Goal: Task Accomplishment & Management: Manage account settings

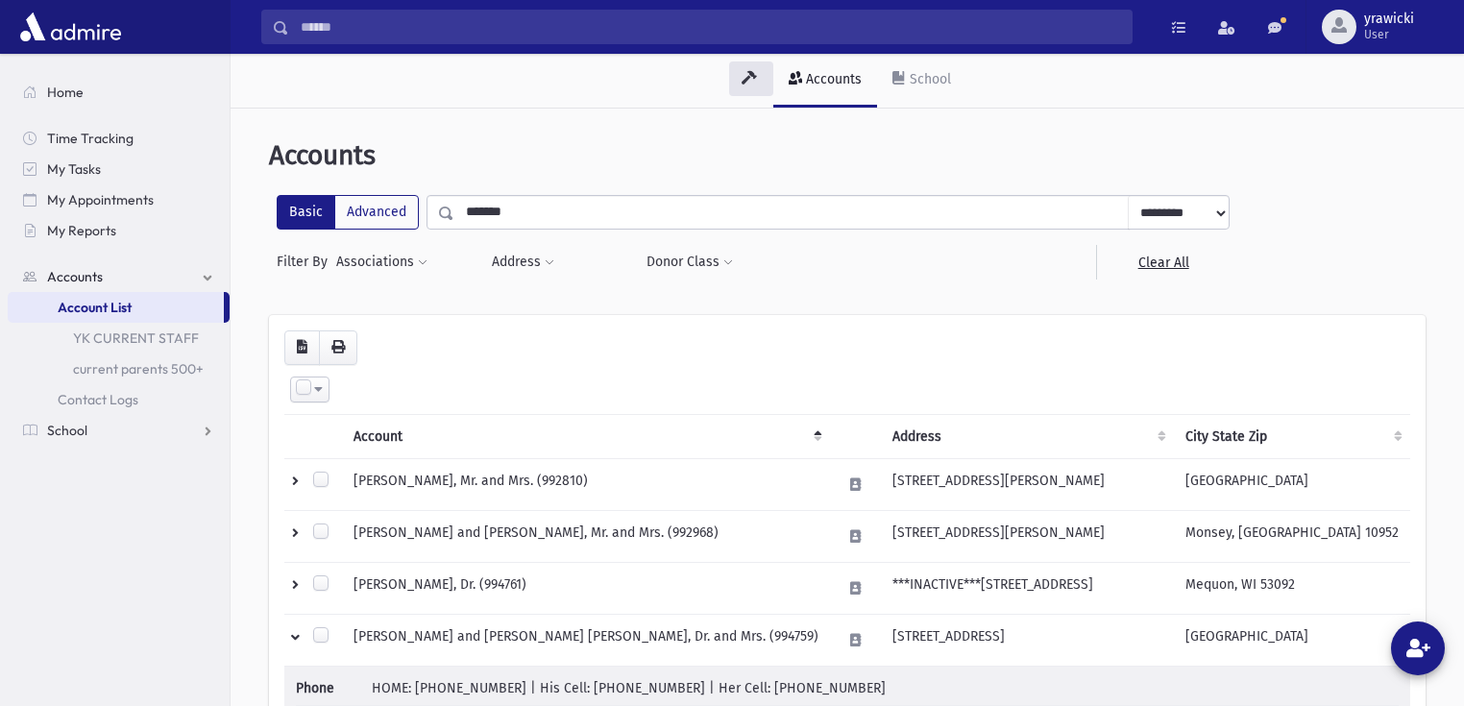
scroll to position [154, 0]
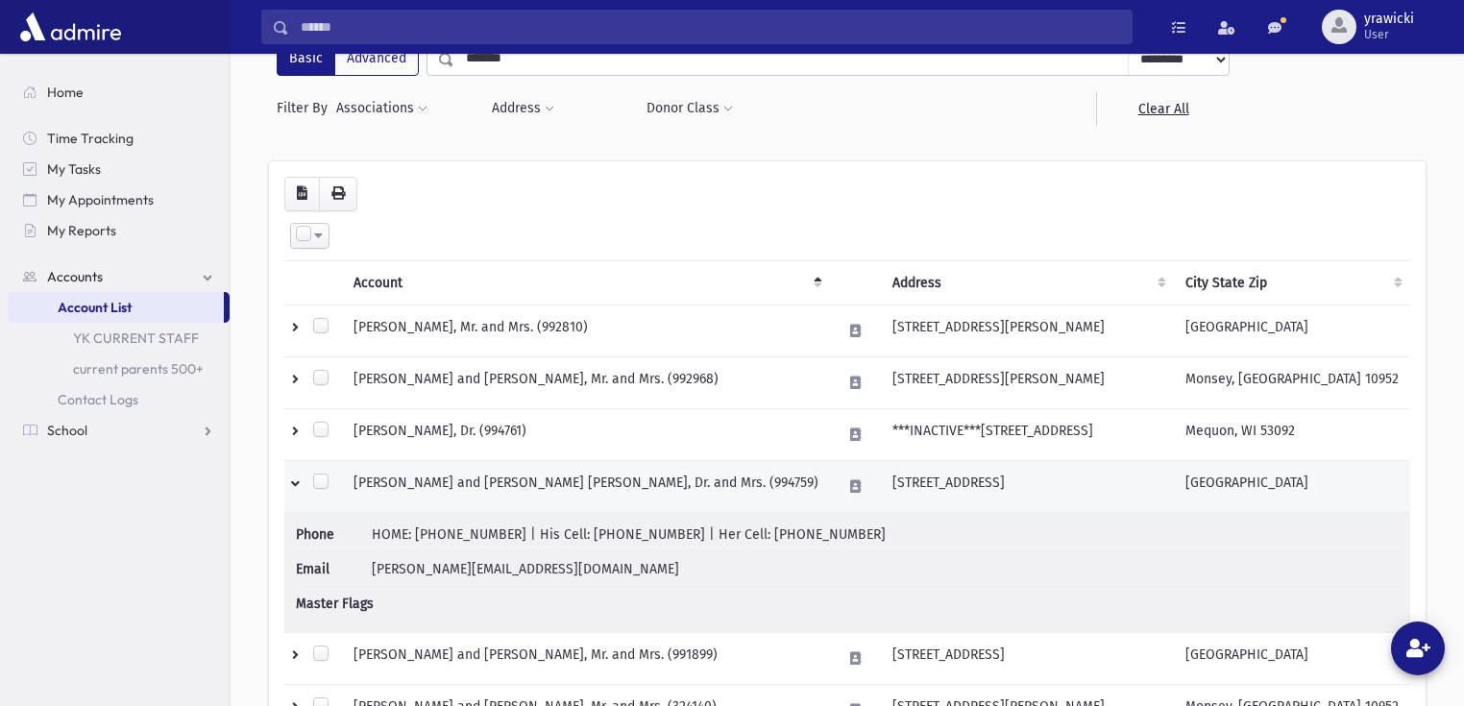
click at [295, 480] on td at bounding box center [313, 486] width 58 height 52
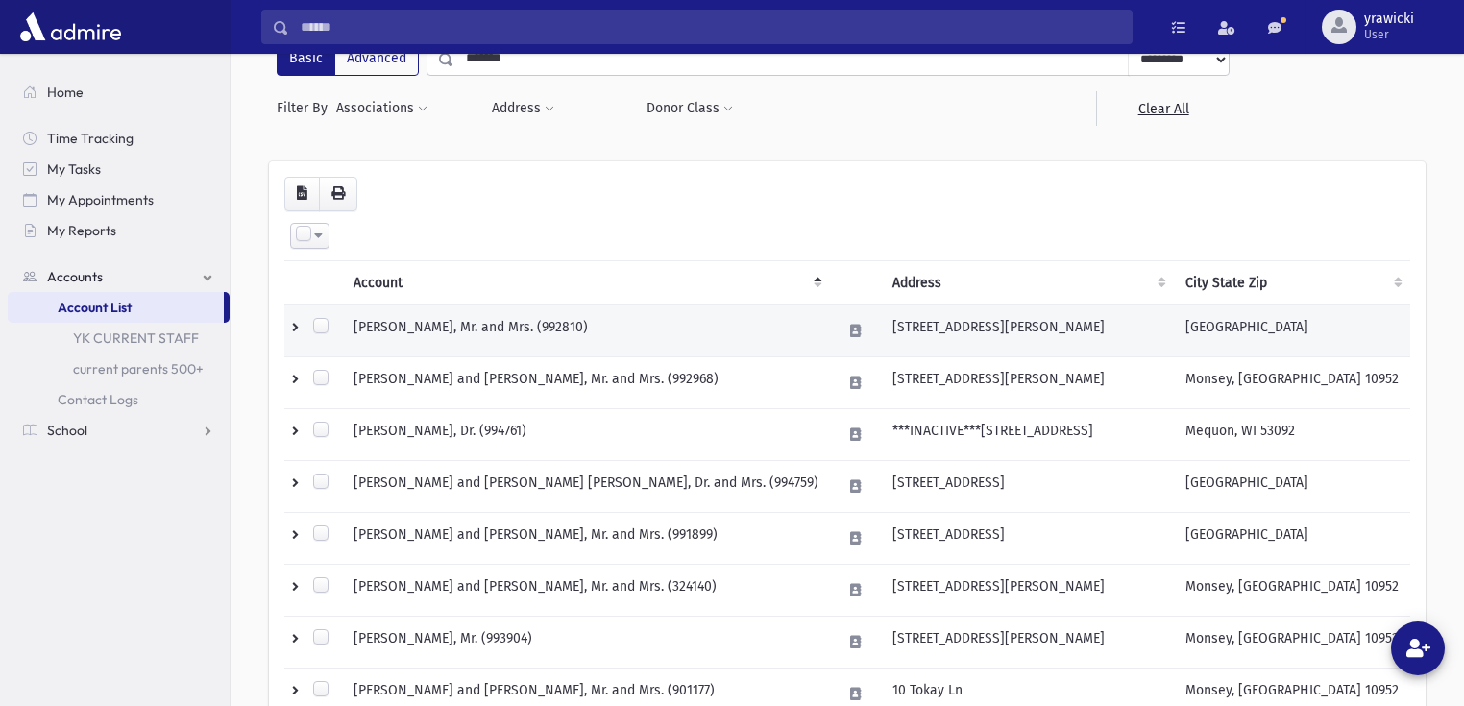
click at [295, 327] on td at bounding box center [313, 331] width 58 height 52
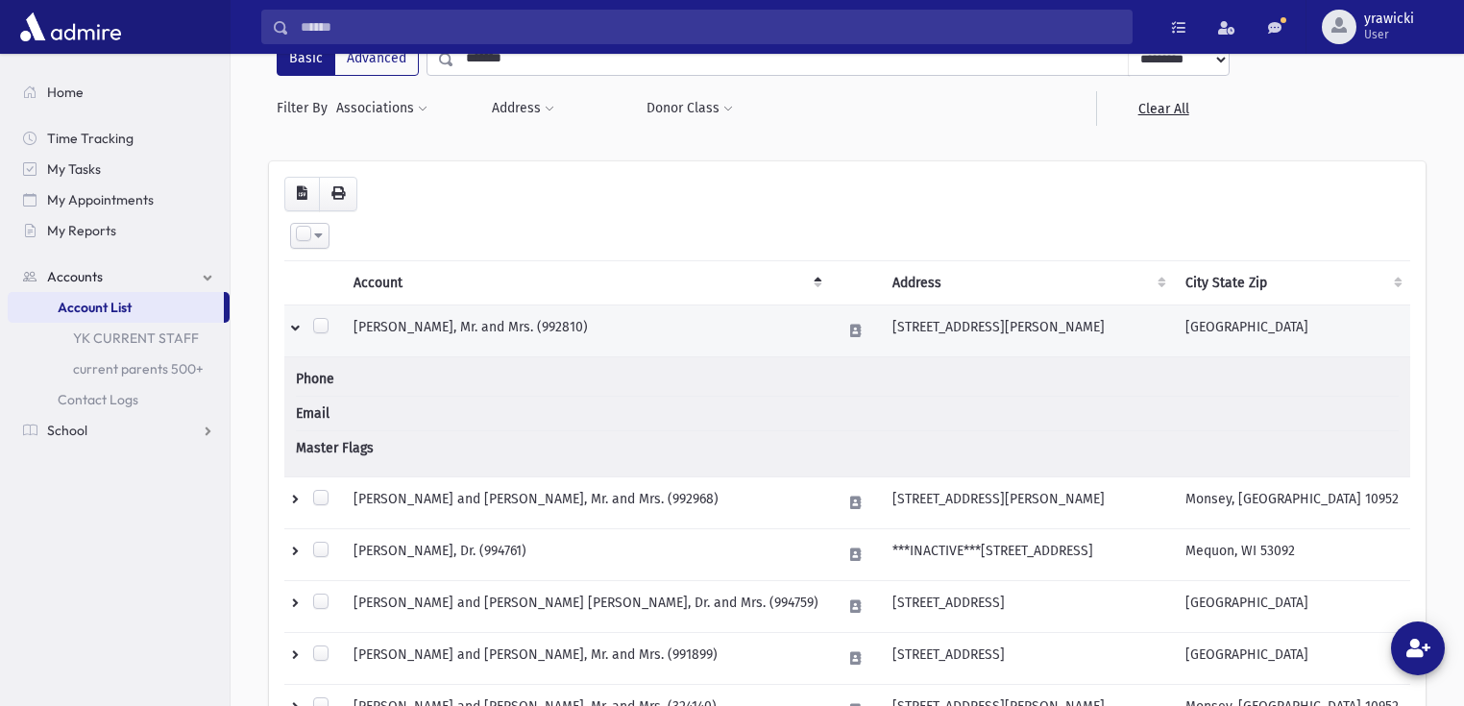
click at [295, 327] on td at bounding box center [313, 331] width 58 height 52
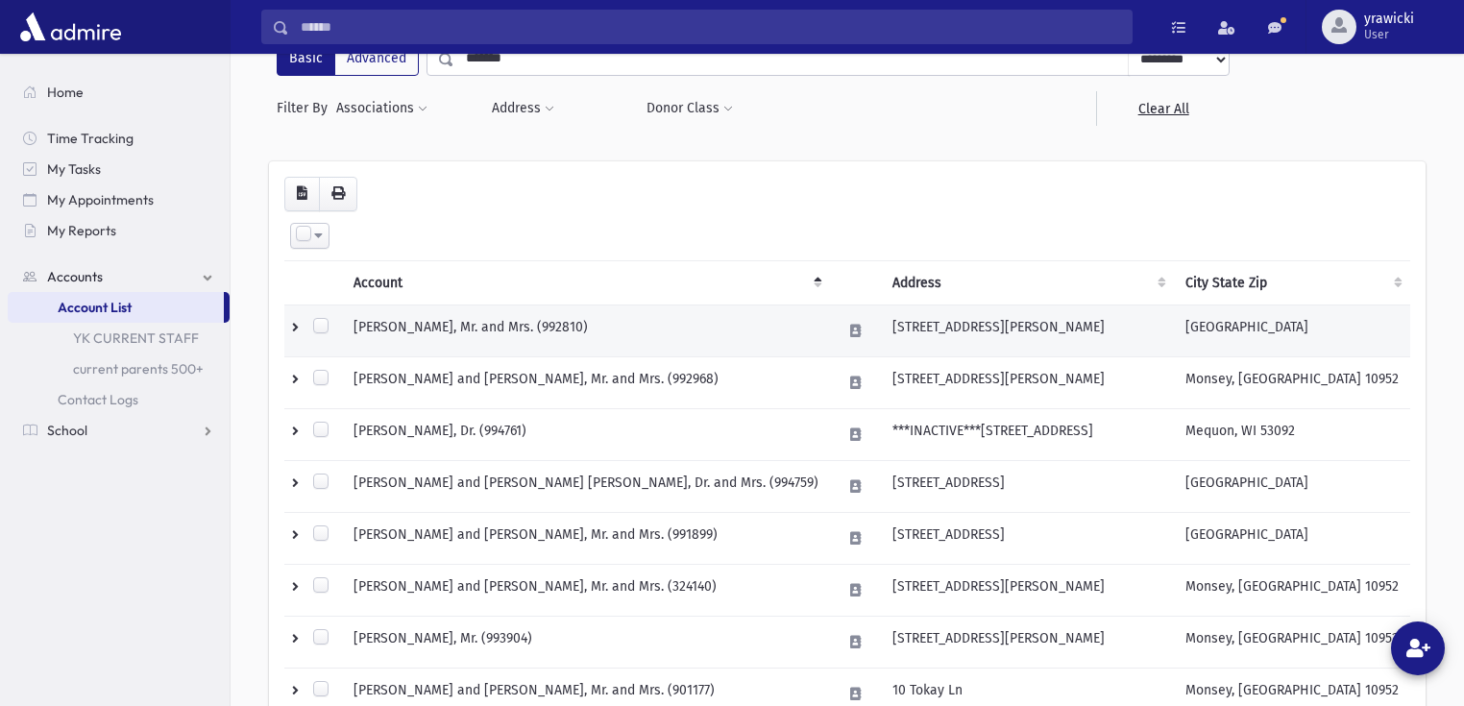
click at [295, 327] on td at bounding box center [313, 331] width 58 height 52
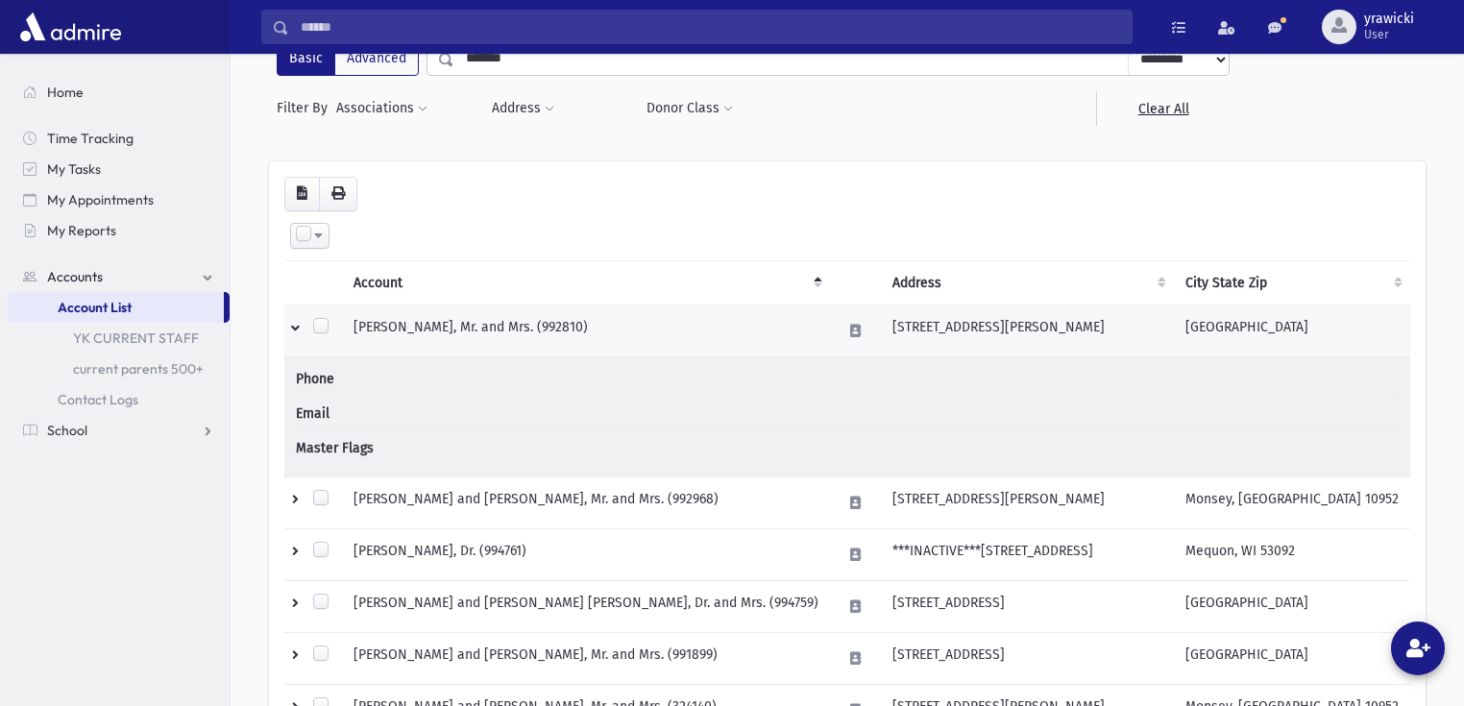
click at [295, 327] on td at bounding box center [313, 331] width 58 height 52
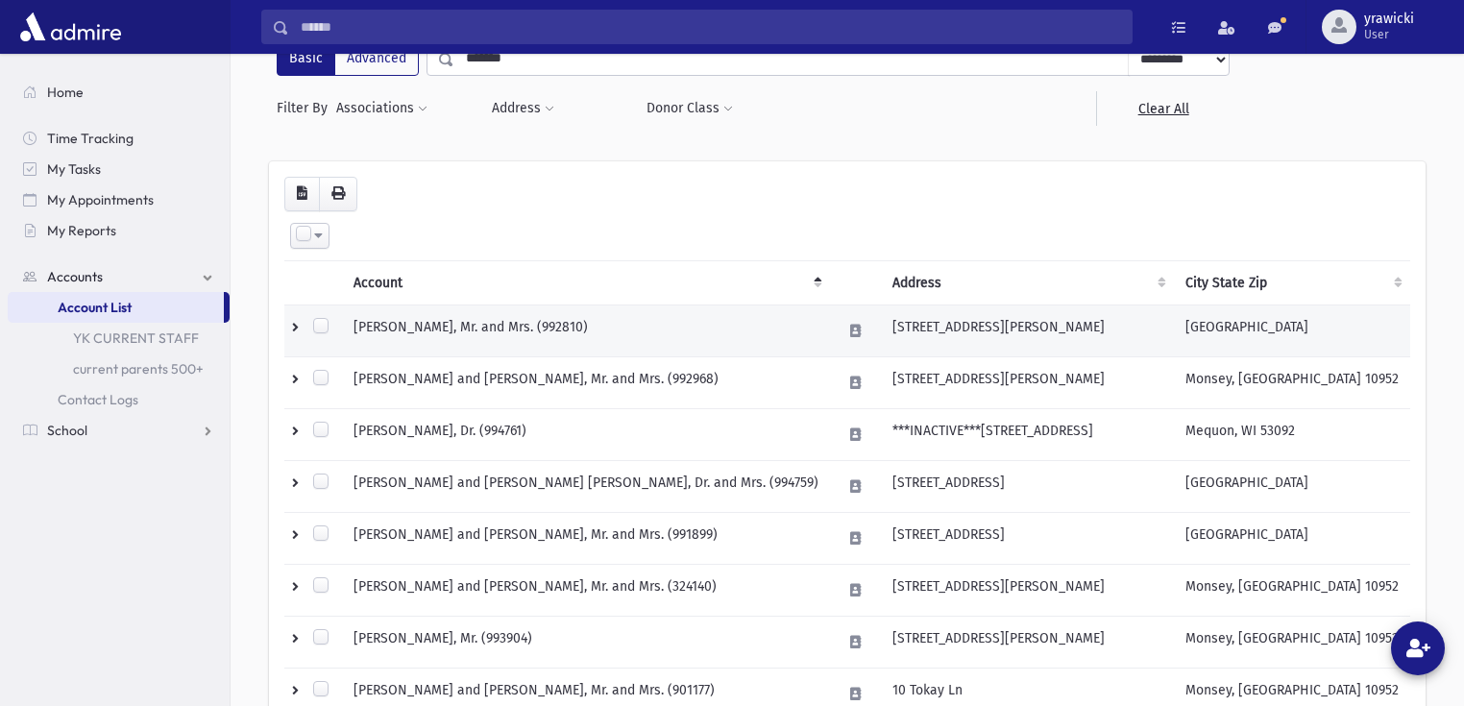
click at [295, 327] on td at bounding box center [313, 331] width 58 height 52
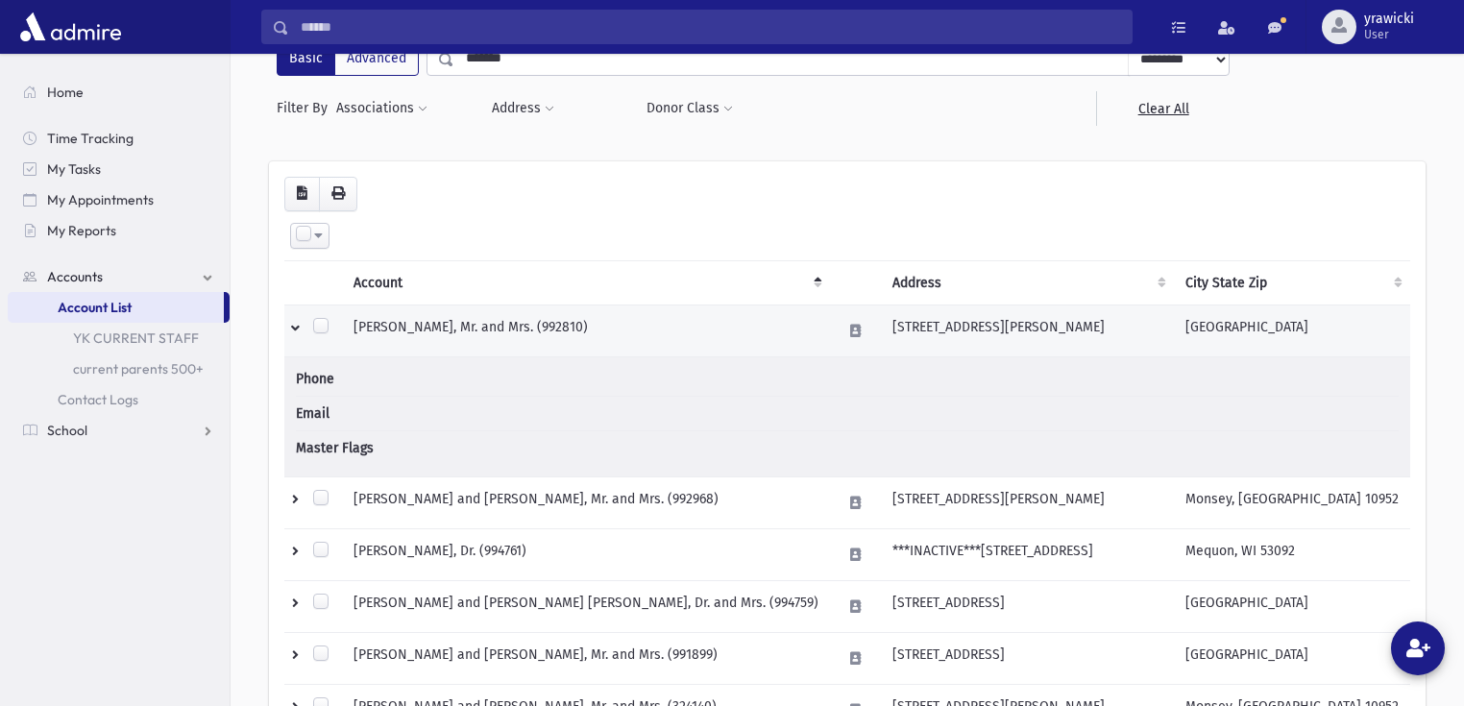
click at [327, 323] on label at bounding box center [320, 326] width 19 height 19
click at [327, 326] on label at bounding box center [320, 328] width 19 height 19
click at [299, 322] on td at bounding box center [313, 331] width 58 height 52
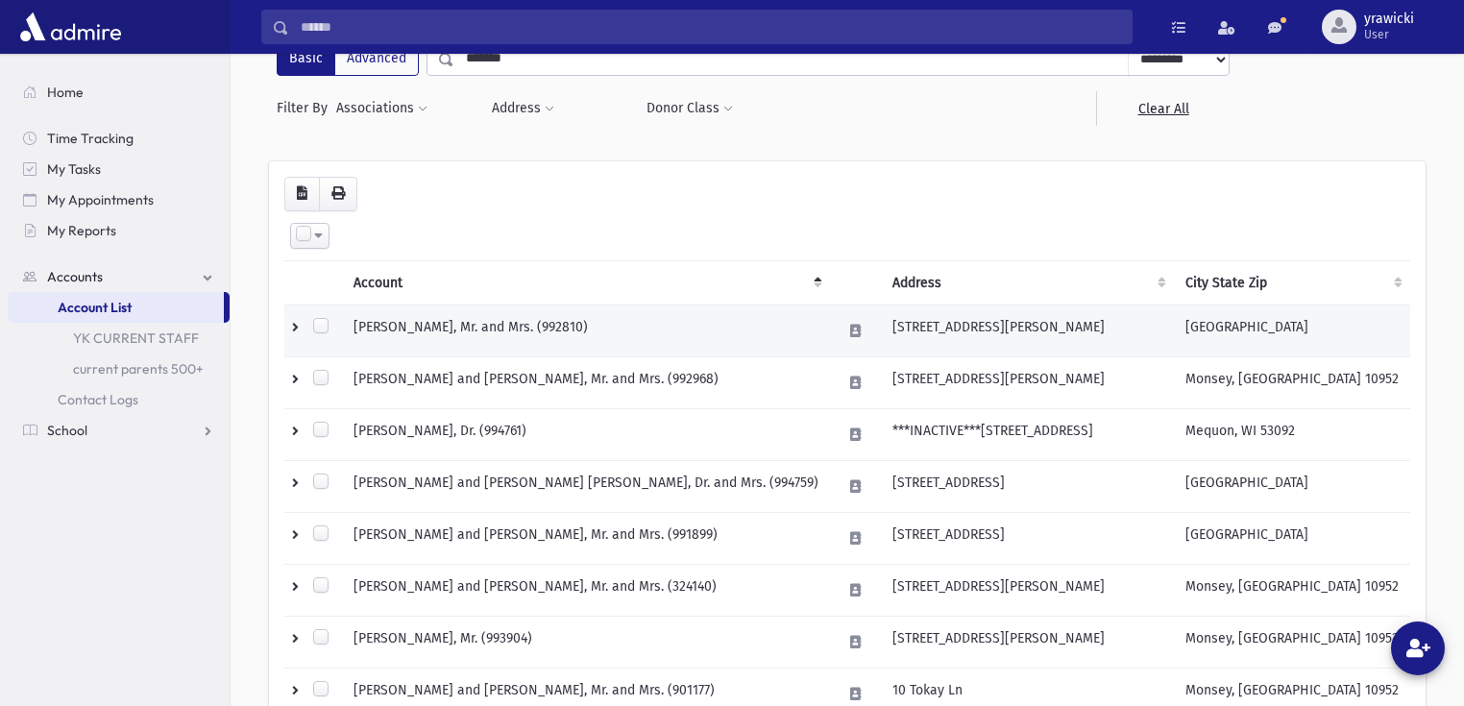
click at [299, 322] on td at bounding box center [313, 331] width 58 height 52
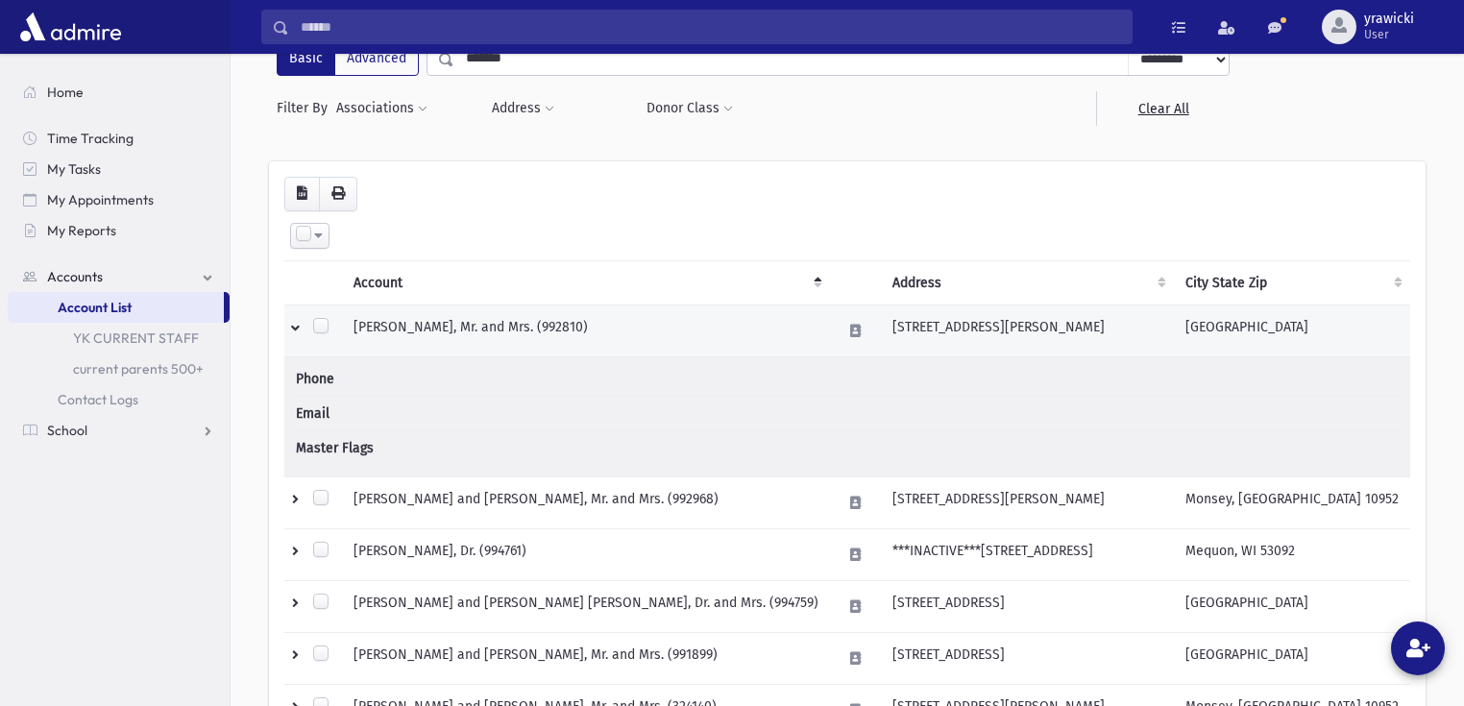
click at [299, 322] on td at bounding box center [313, 331] width 58 height 52
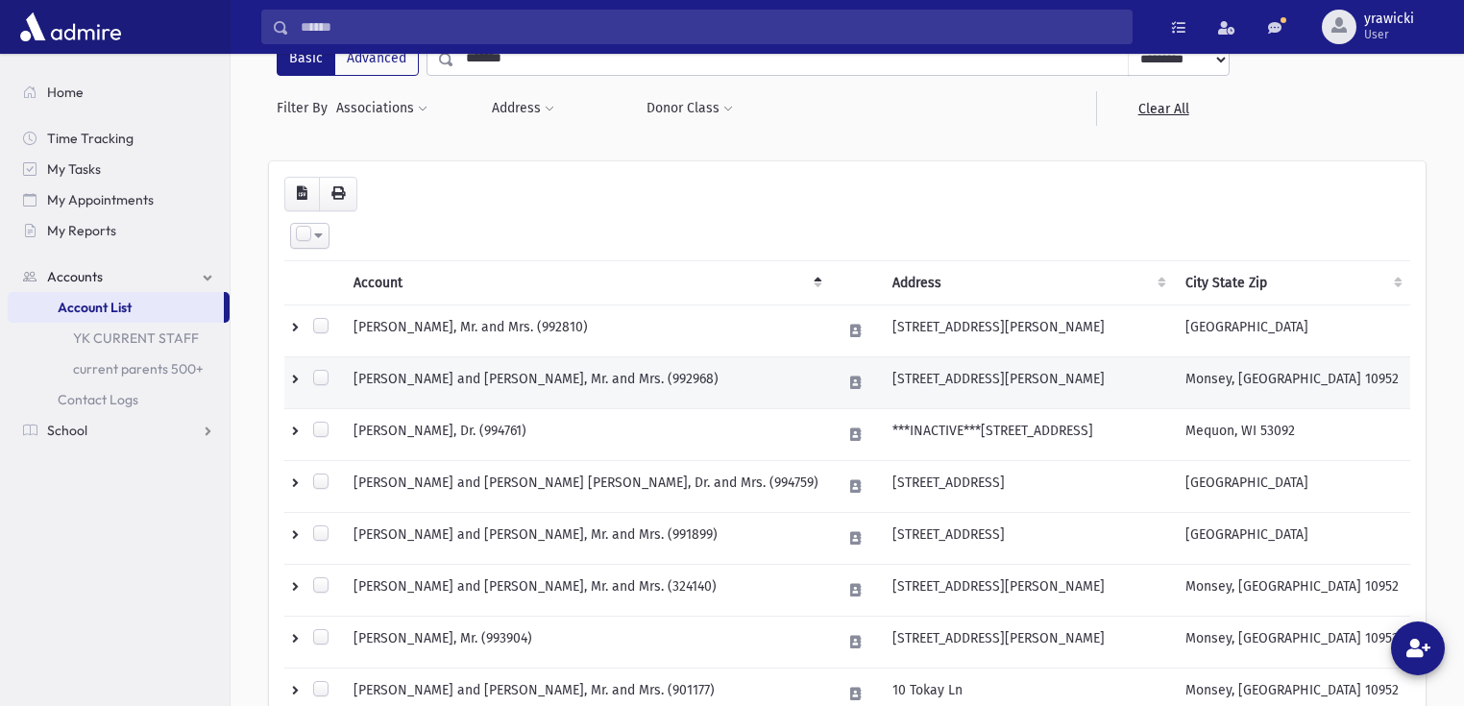
click at [293, 381] on td at bounding box center [313, 382] width 58 height 52
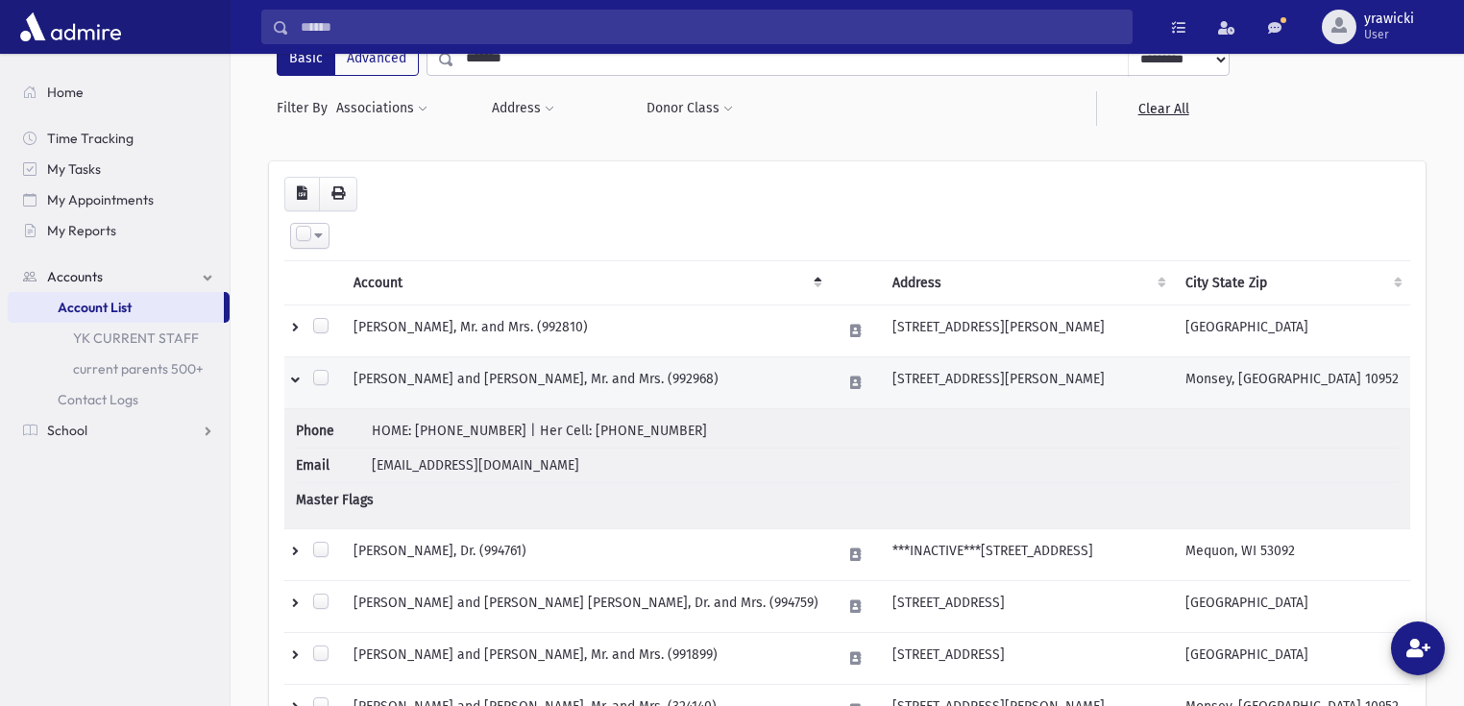
click at [293, 381] on td at bounding box center [313, 382] width 58 height 52
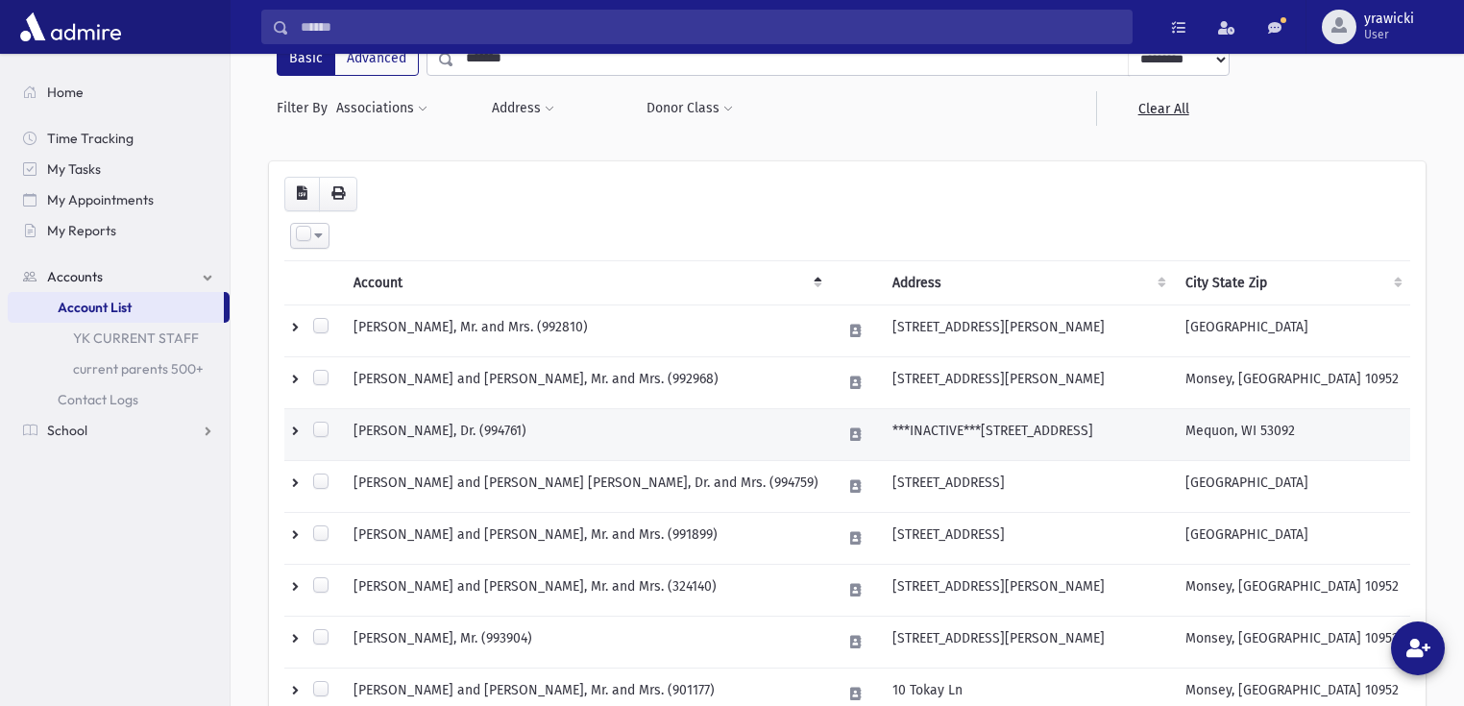
click at [295, 427] on td at bounding box center [313, 434] width 58 height 52
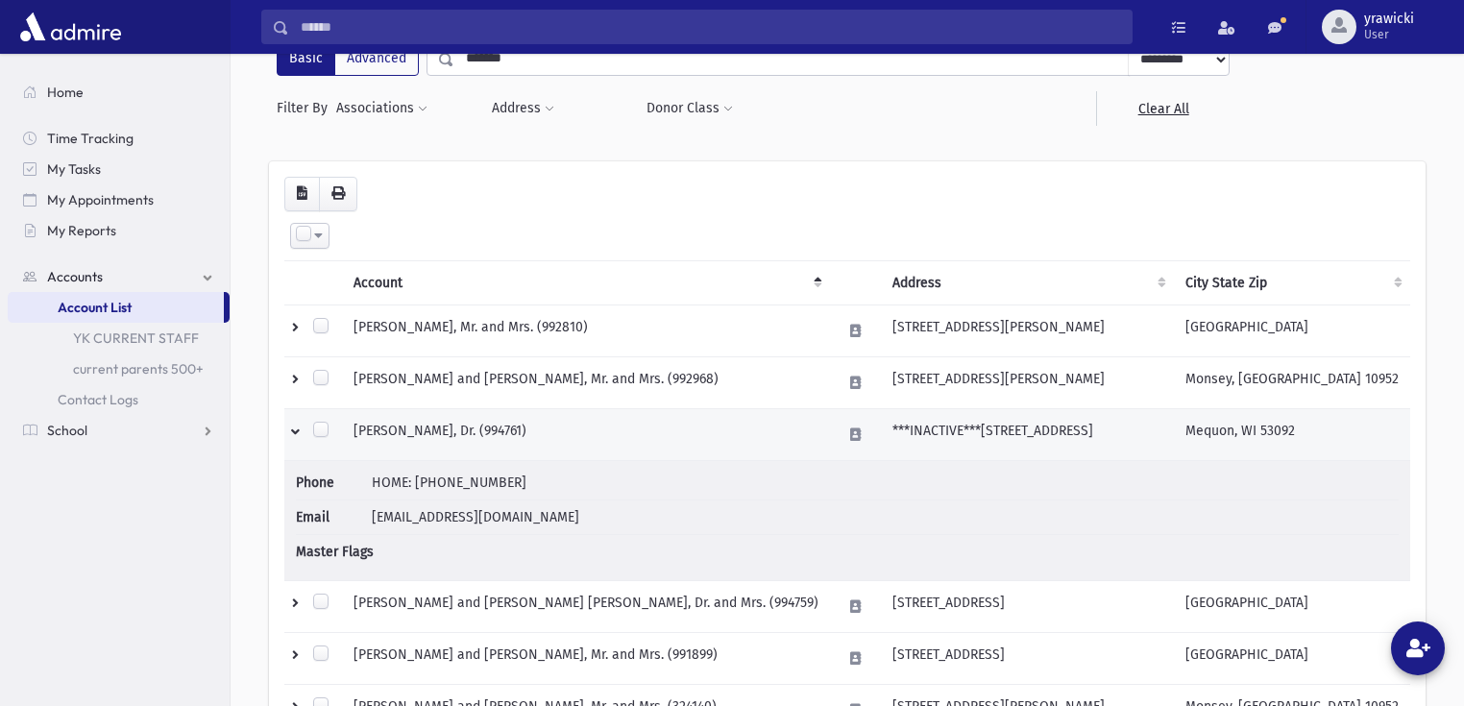
click at [295, 427] on td at bounding box center [313, 434] width 58 height 52
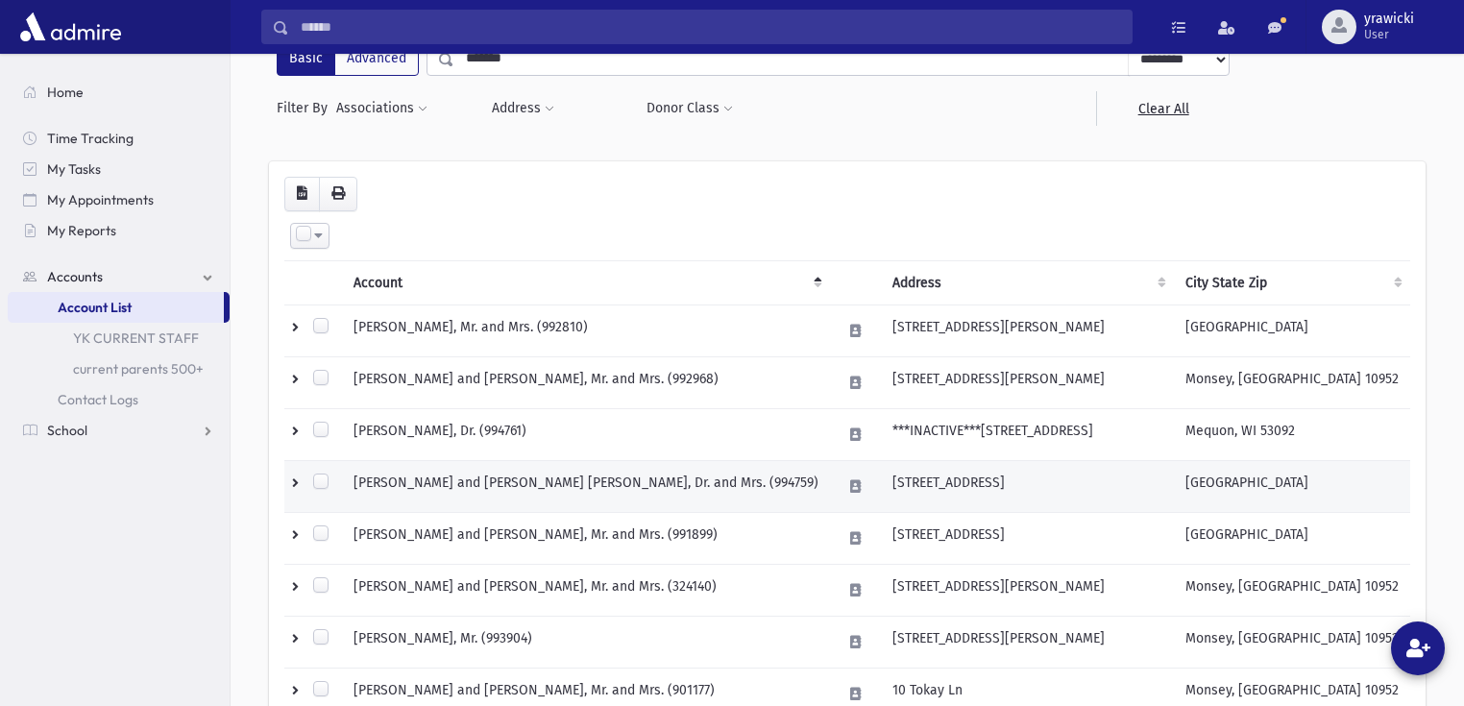
click at [294, 472] on td at bounding box center [313, 486] width 58 height 52
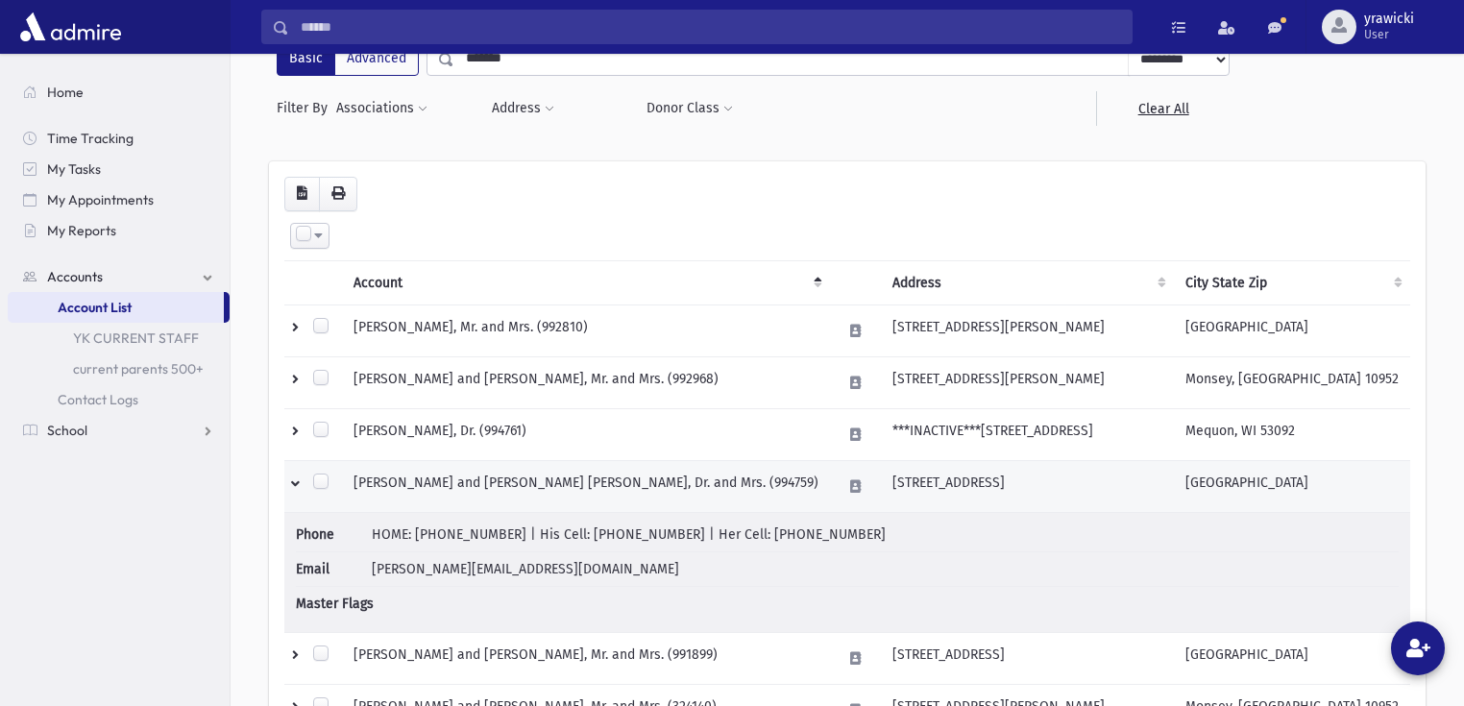
click at [294, 472] on td at bounding box center [313, 486] width 58 height 52
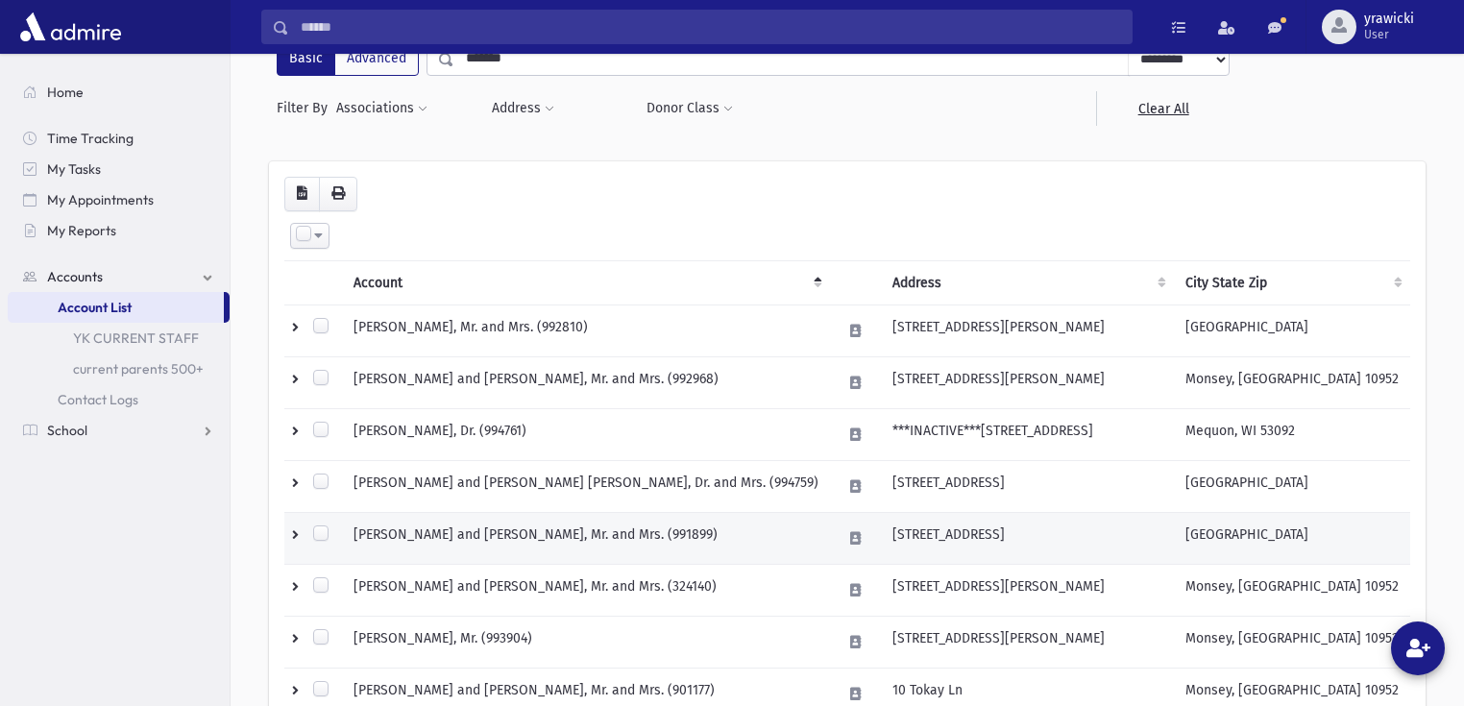
click at [293, 525] on td at bounding box center [313, 538] width 58 height 52
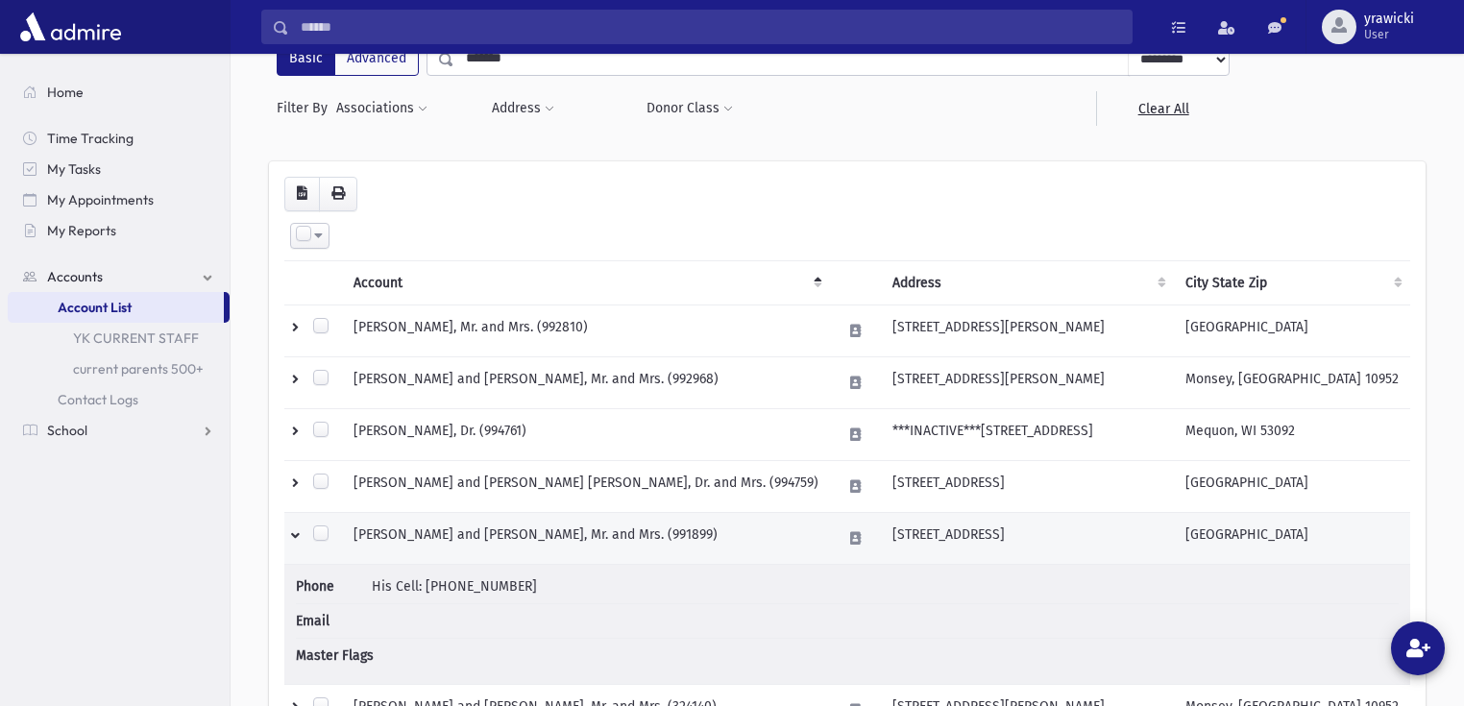
click at [293, 525] on td at bounding box center [313, 538] width 58 height 52
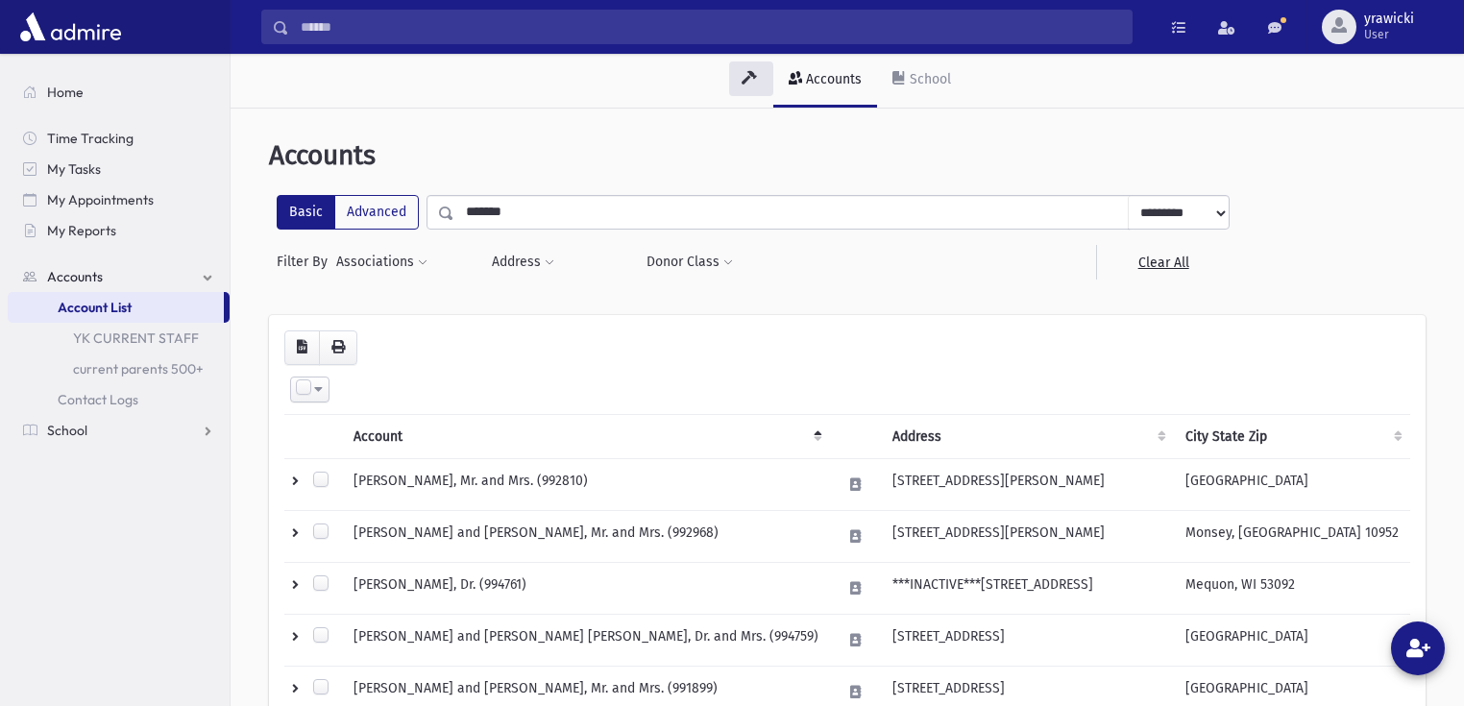
scroll to position [0, 0]
click at [292, 476] on td at bounding box center [313, 484] width 58 height 52
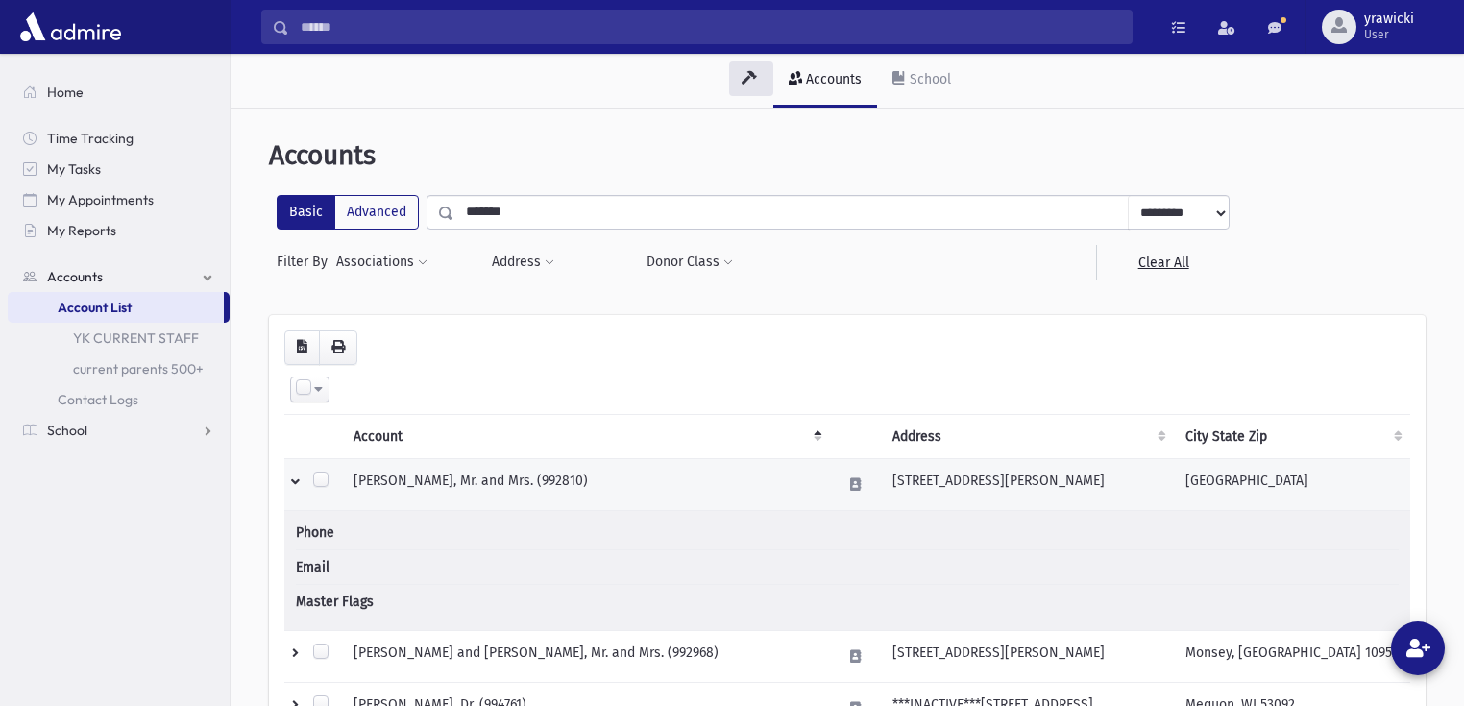
click at [292, 476] on td at bounding box center [313, 484] width 58 height 52
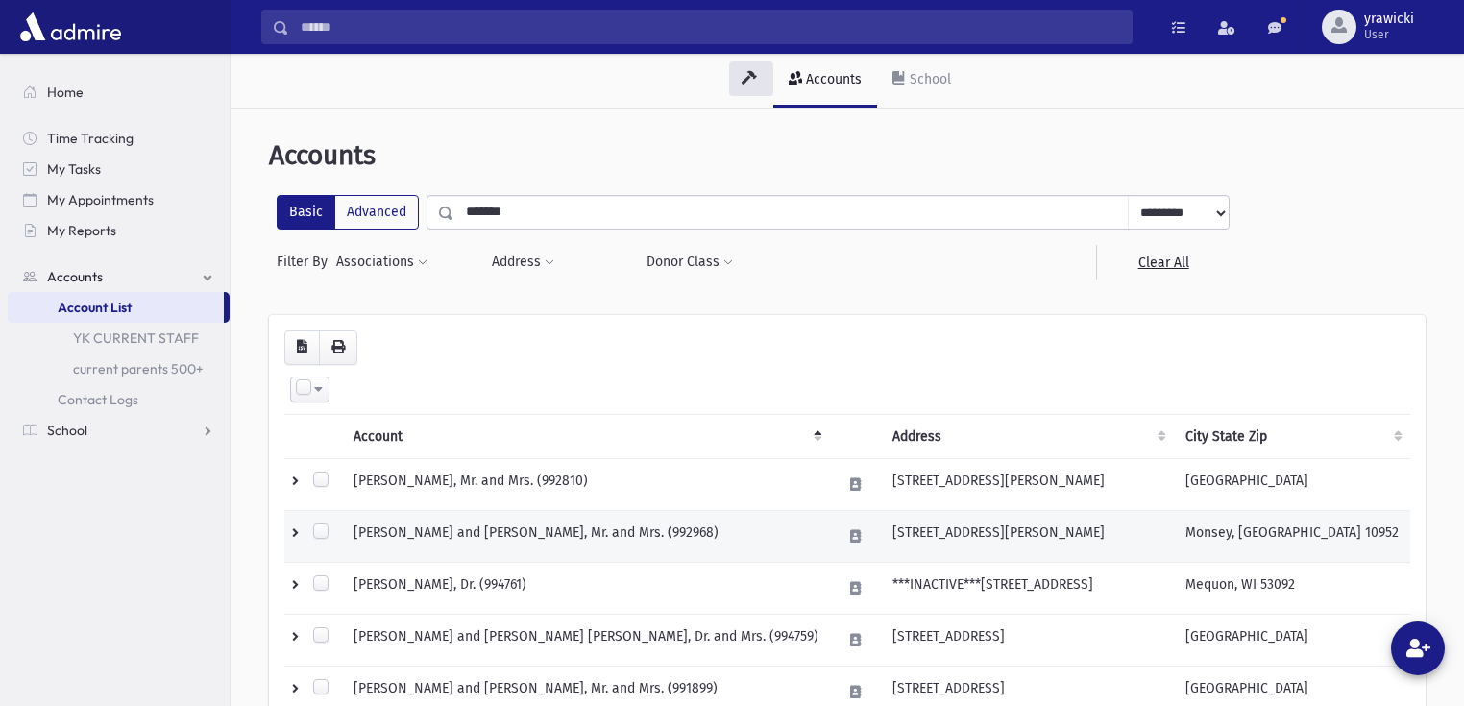
click at [294, 534] on td at bounding box center [313, 536] width 58 height 52
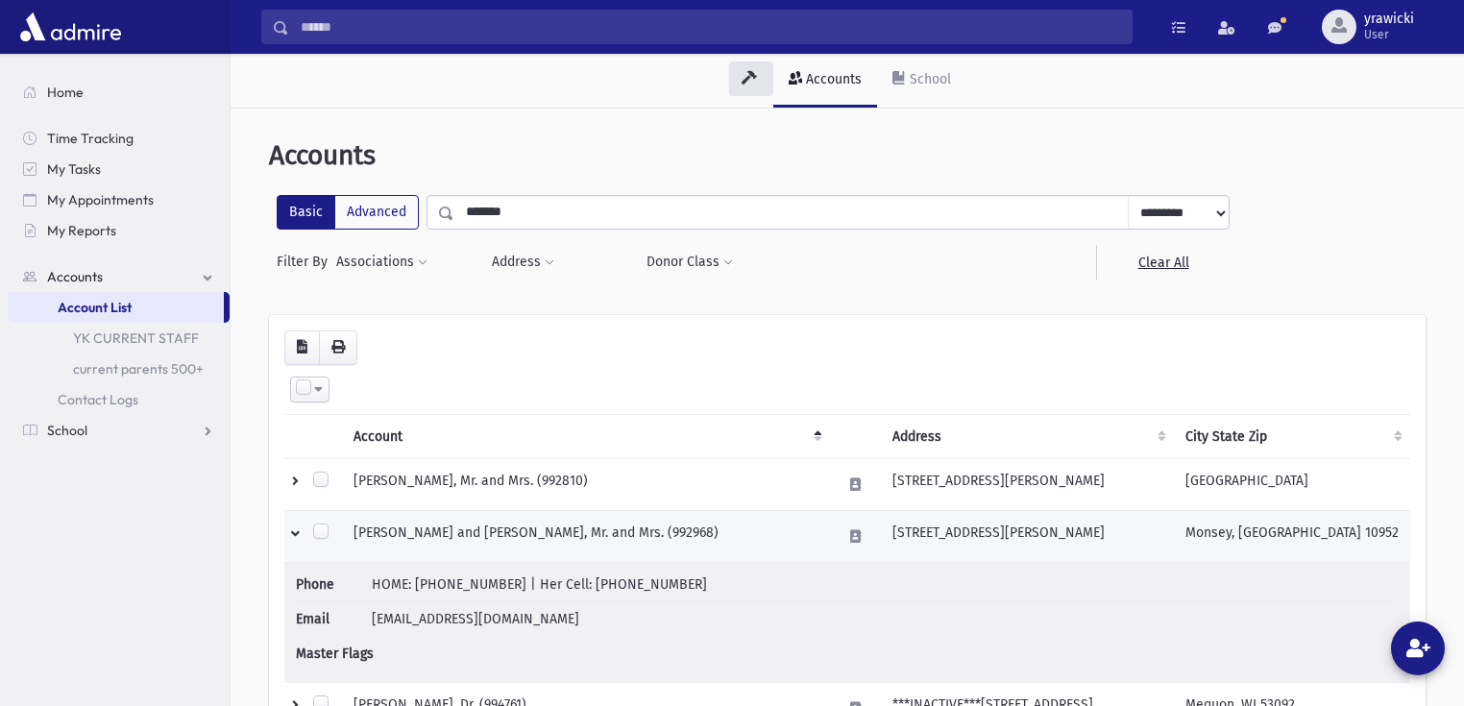
click at [294, 534] on td at bounding box center [313, 536] width 58 height 52
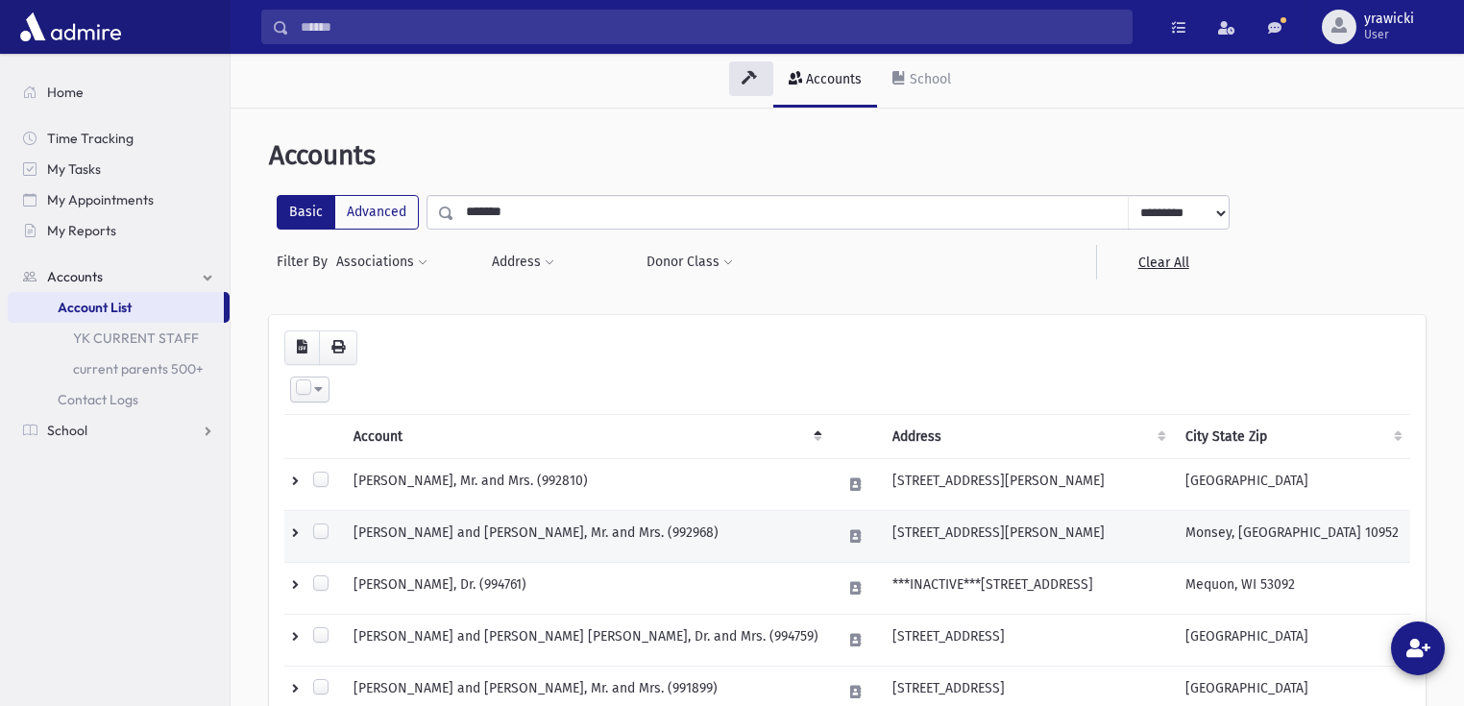
click at [326, 529] on label at bounding box center [320, 532] width 19 height 19
click at [326, 529] on label at bounding box center [320, 534] width 19 height 19
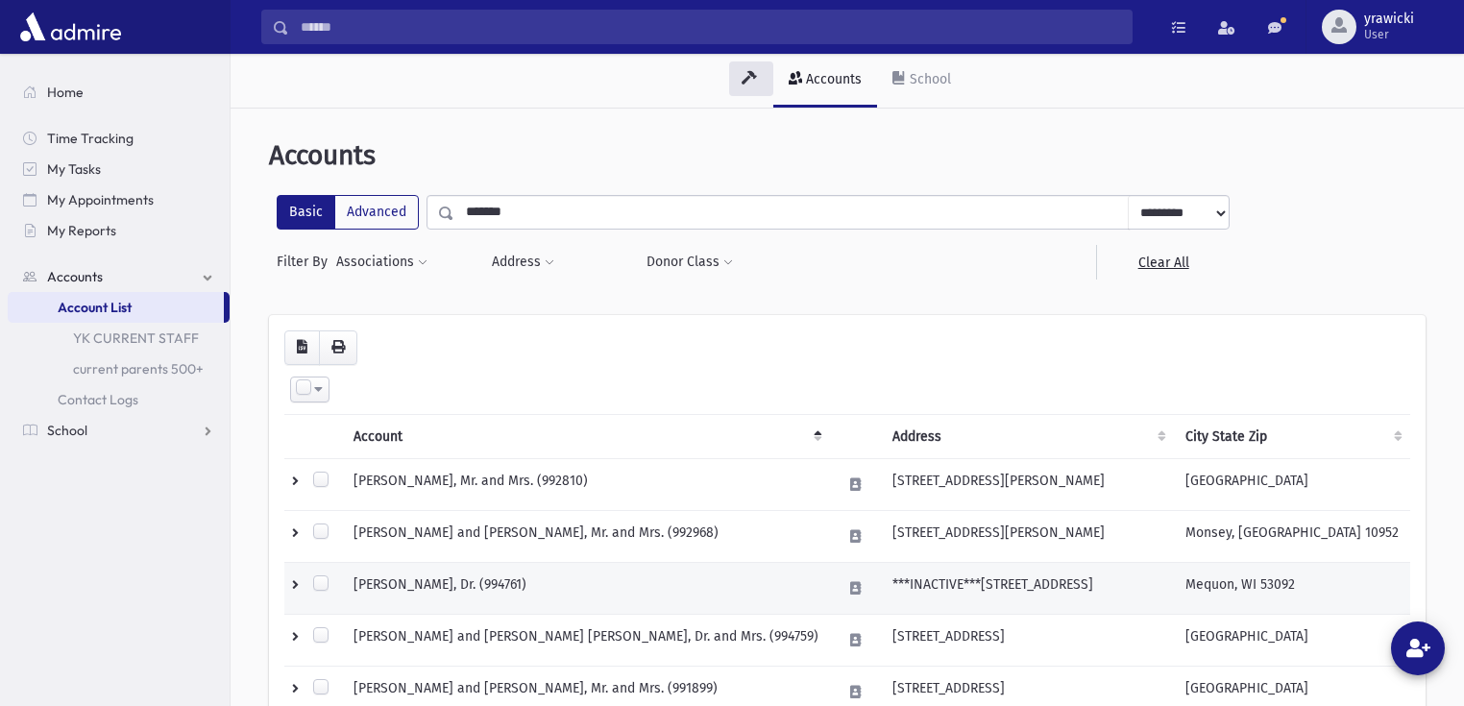
click at [289, 582] on td at bounding box center [313, 588] width 58 height 52
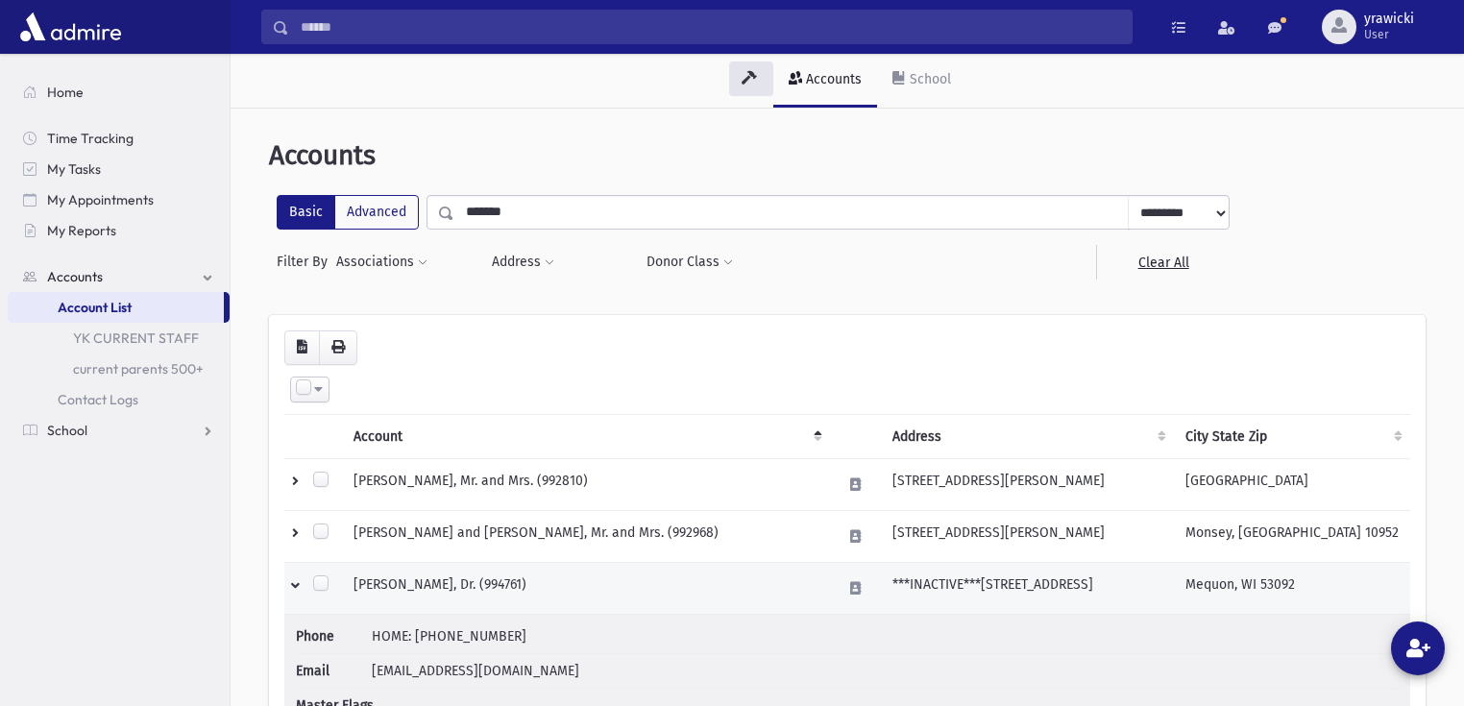
click at [289, 581] on td at bounding box center [313, 588] width 58 height 52
